Goal: Find specific page/section: Find specific page/section

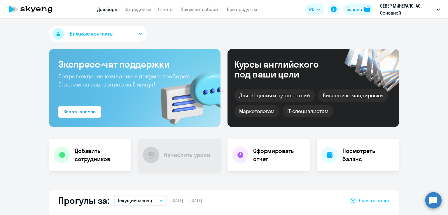
click at [192, 13] on app-header "Дашборд Сотрудники Отчеты Документооборот Все продукты Дашборд Сотрудники Отчет…" at bounding box center [224, 9] width 448 height 19
click at [192, 11] on link "Документооборот" at bounding box center [200, 9] width 39 height 6
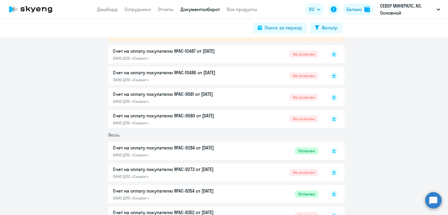
scroll to position [117, 0]
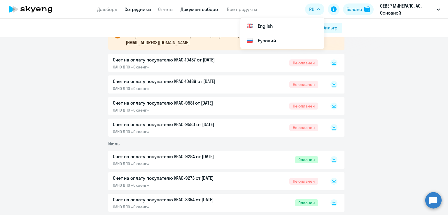
click at [144, 8] on link "Сотрудники" at bounding box center [138, 9] width 27 height 6
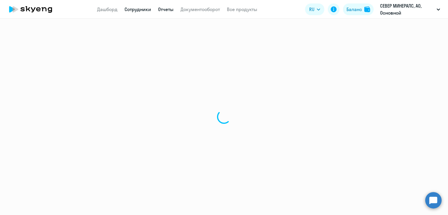
select select "30"
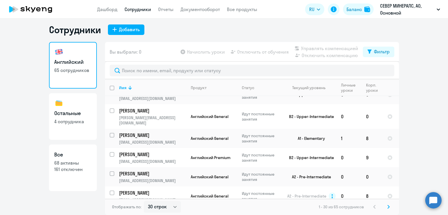
scroll to position [479, 0]
click at [388, 205] on icon at bounding box center [389, 207] width 2 height 4
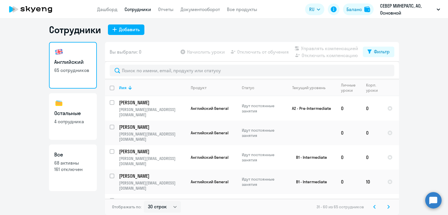
click at [388, 206] on icon at bounding box center [389, 207] width 2 height 3
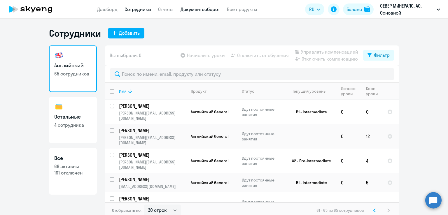
click at [196, 11] on link "Документооборот" at bounding box center [200, 9] width 39 height 6
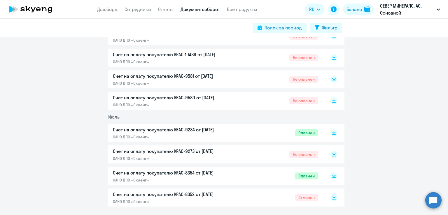
scroll to position [175, 0]
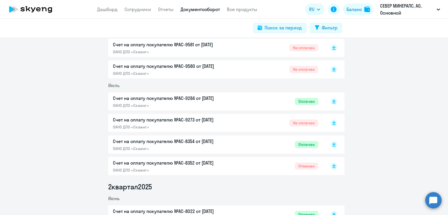
click at [212, 118] on p "Счет на оплату покупателю №AC-9273 от [DATE]" at bounding box center [174, 119] width 123 height 7
